Goal: Task Accomplishment & Management: Complete application form

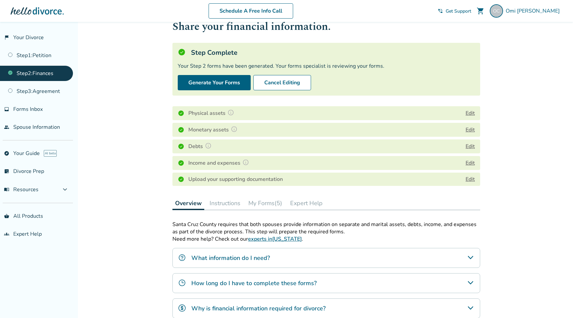
scroll to position [5, 0]
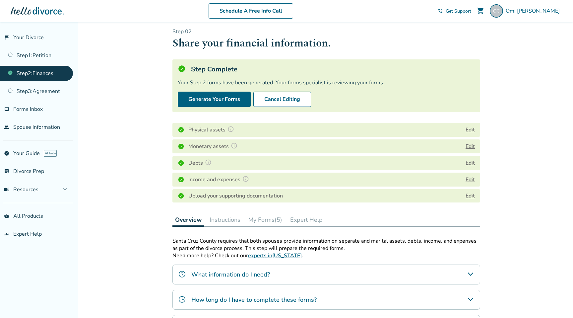
click at [19, 73] on link "Step 2 : Finances" at bounding box center [36, 73] width 73 height 15
click at [29, 50] on link "Step 1 : Petition" at bounding box center [36, 55] width 73 height 15
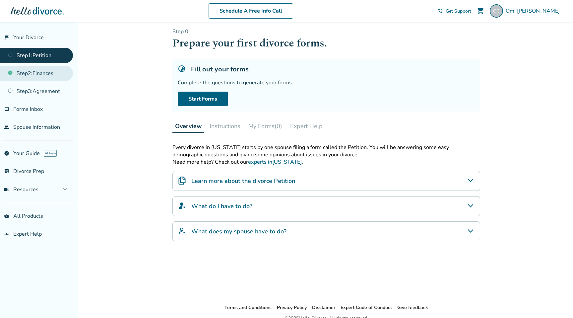
click at [31, 76] on link "Step 2 : Finances" at bounding box center [36, 73] width 73 height 15
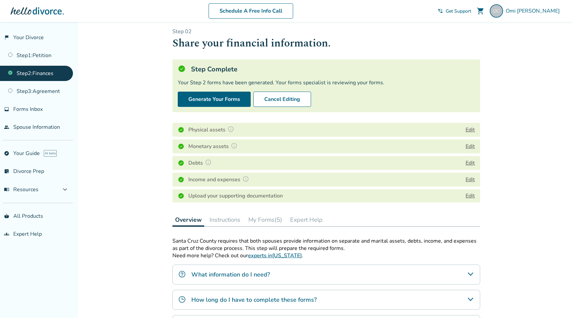
click at [472, 129] on button "Edit" at bounding box center [469, 130] width 9 height 8
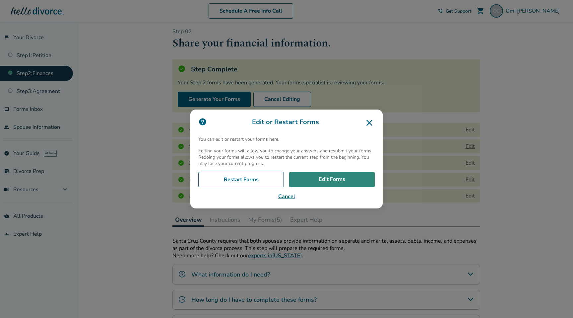
click at [351, 176] on link "Edit Forms" at bounding box center [332, 179] width 86 height 15
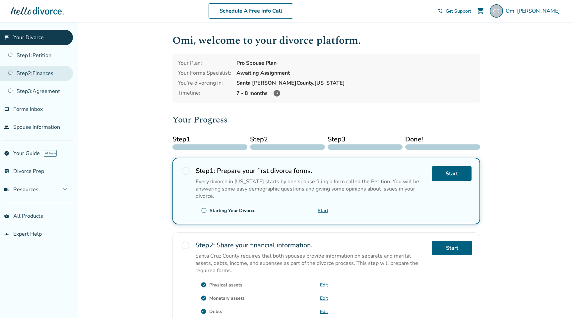
click at [37, 70] on link "Step 2 : Finances" at bounding box center [36, 73] width 73 height 15
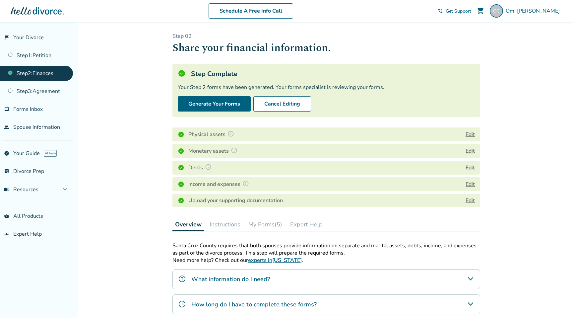
click at [471, 135] on button "Edit" at bounding box center [469, 134] width 9 height 8
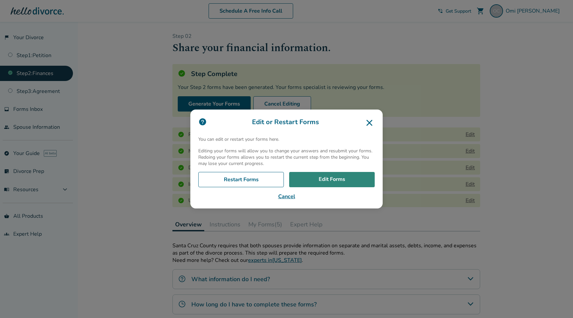
click at [353, 179] on link "Edit Forms" at bounding box center [332, 179] width 86 height 15
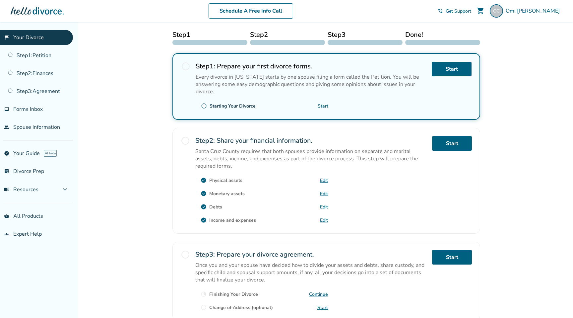
scroll to position [131, 0]
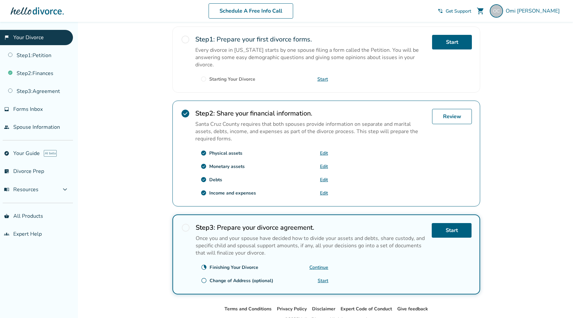
click at [326, 164] on link "Edit" at bounding box center [324, 166] width 8 height 6
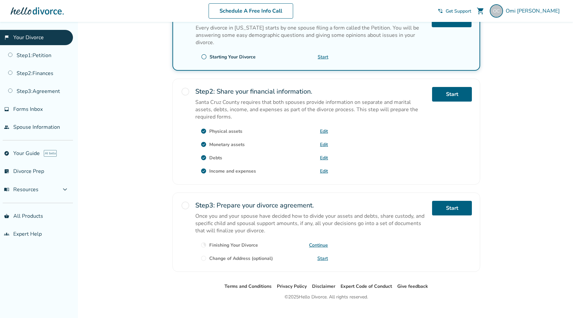
scroll to position [162, 0]
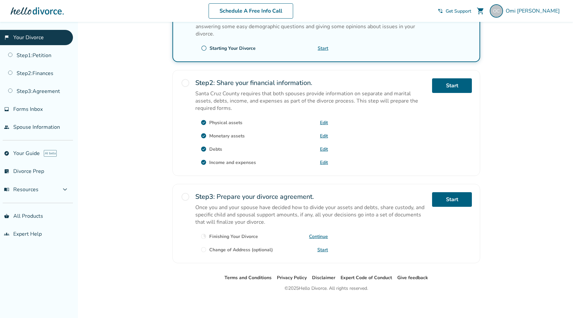
click at [325, 146] on link "Edit" at bounding box center [324, 149] width 8 height 6
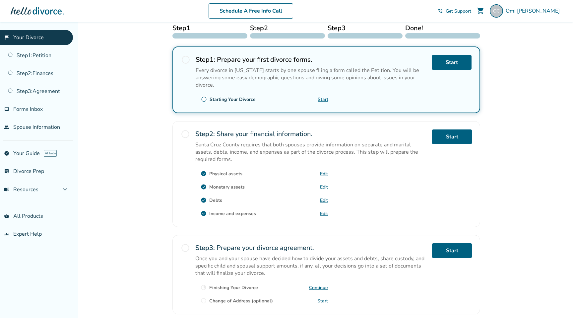
scroll to position [136, 0]
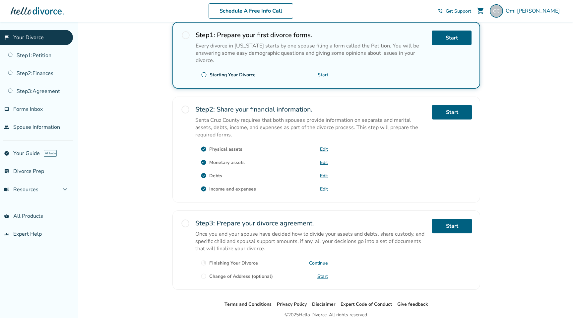
click at [326, 186] on link "Edit" at bounding box center [324, 189] width 8 height 6
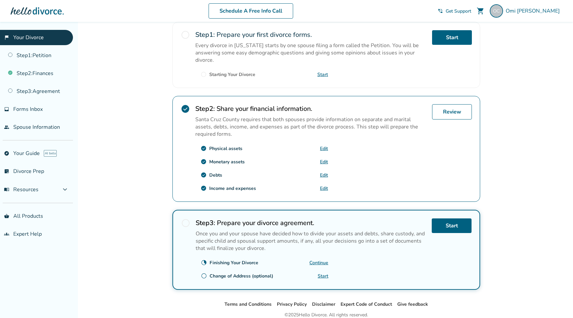
scroll to position [139, 0]
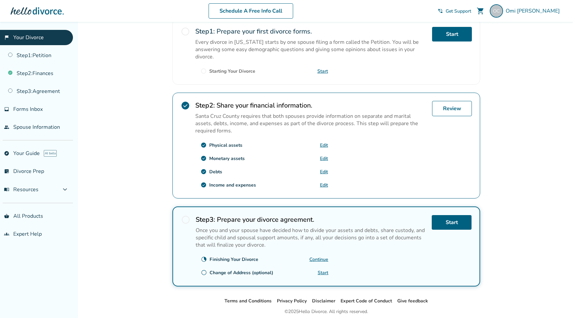
click at [325, 182] on link "Edit" at bounding box center [324, 185] width 8 height 6
